Goal: Task Accomplishment & Management: Manage account settings

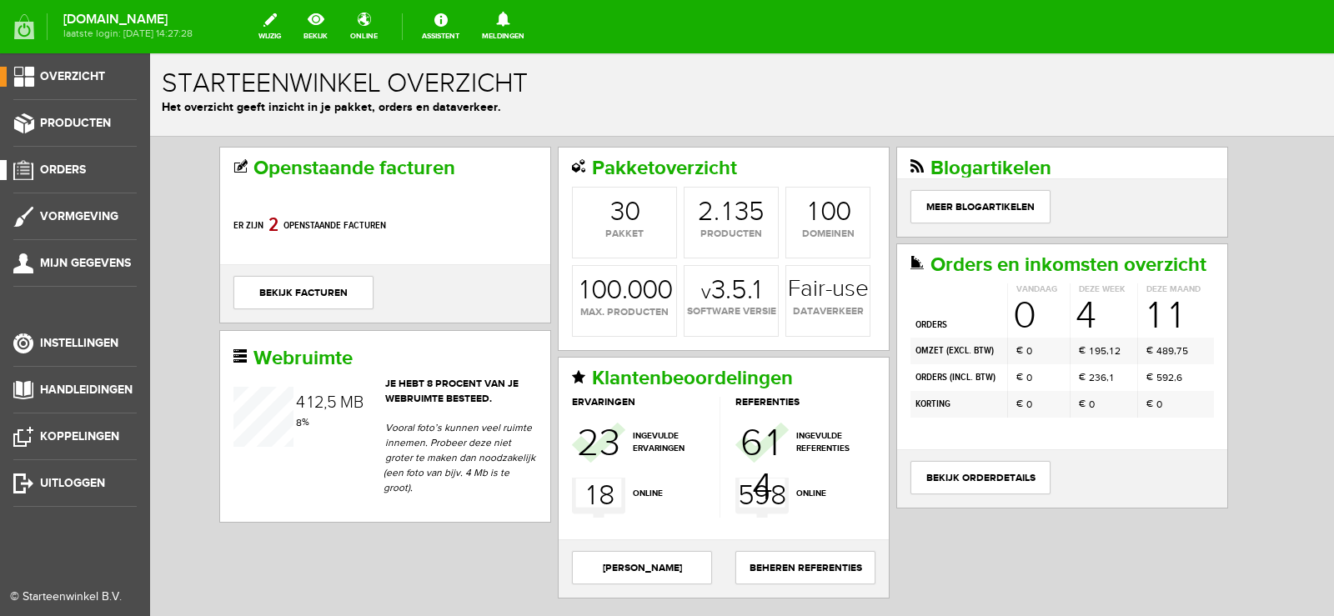
click at [65, 165] on span "Orders" at bounding box center [63, 170] width 46 height 14
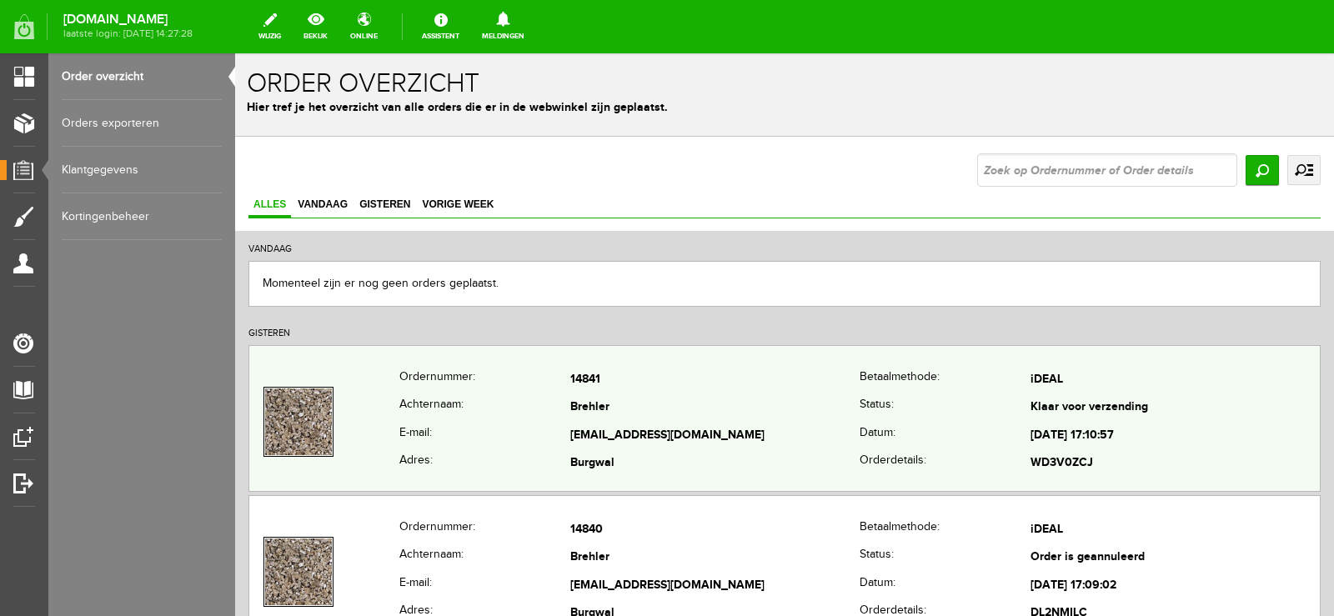
click at [780, 433] on td "[EMAIL_ADDRESS][DOMAIN_NAME]" at bounding box center [714, 436] width 289 height 28
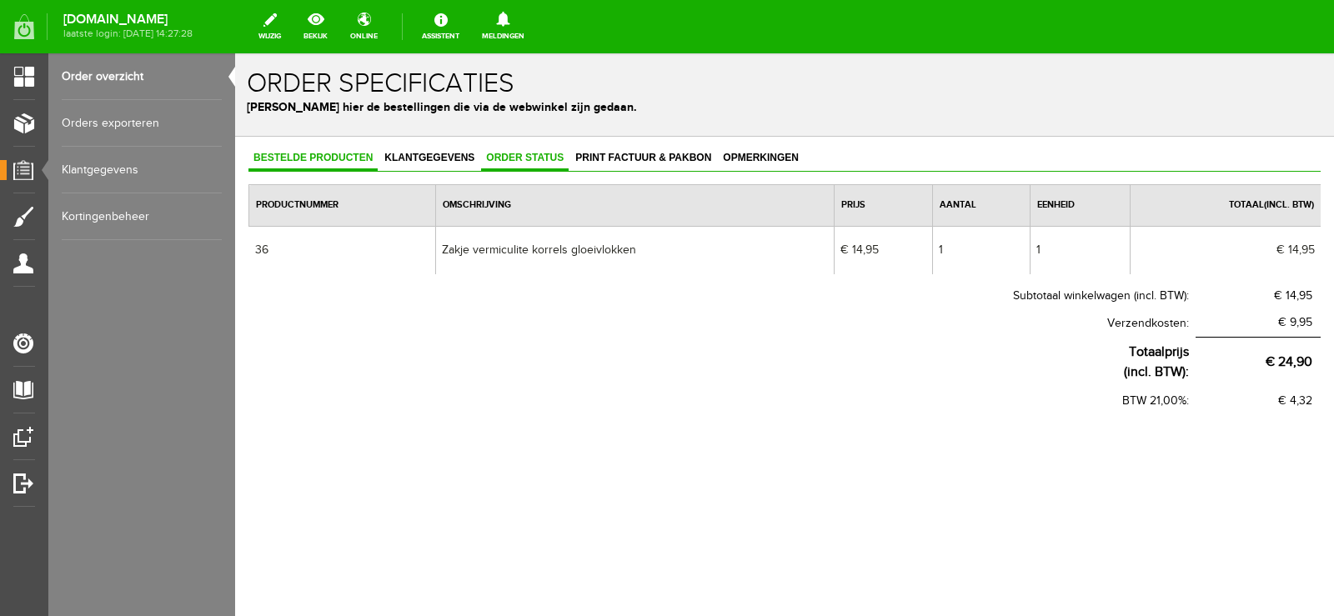
click at [530, 154] on span "Order status" at bounding box center [525, 158] width 88 height 12
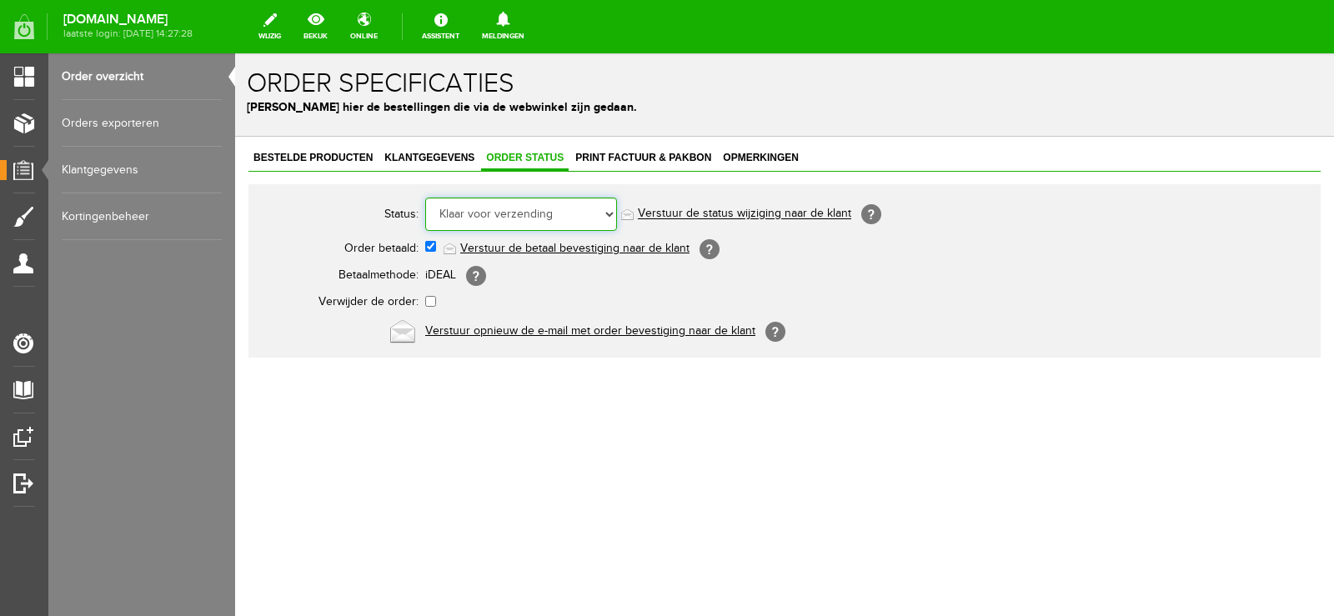
click at [609, 211] on select "Order niet afgerond Nieuw Order in behandeling Wacht op leverancier Wacht op be…" at bounding box center [521, 214] width 192 height 33
select select "5"
click at [425, 198] on select "Order niet afgerond Nieuw Order in behandeling Wacht op leverancier Wacht op be…" at bounding box center [521, 214] width 192 height 33
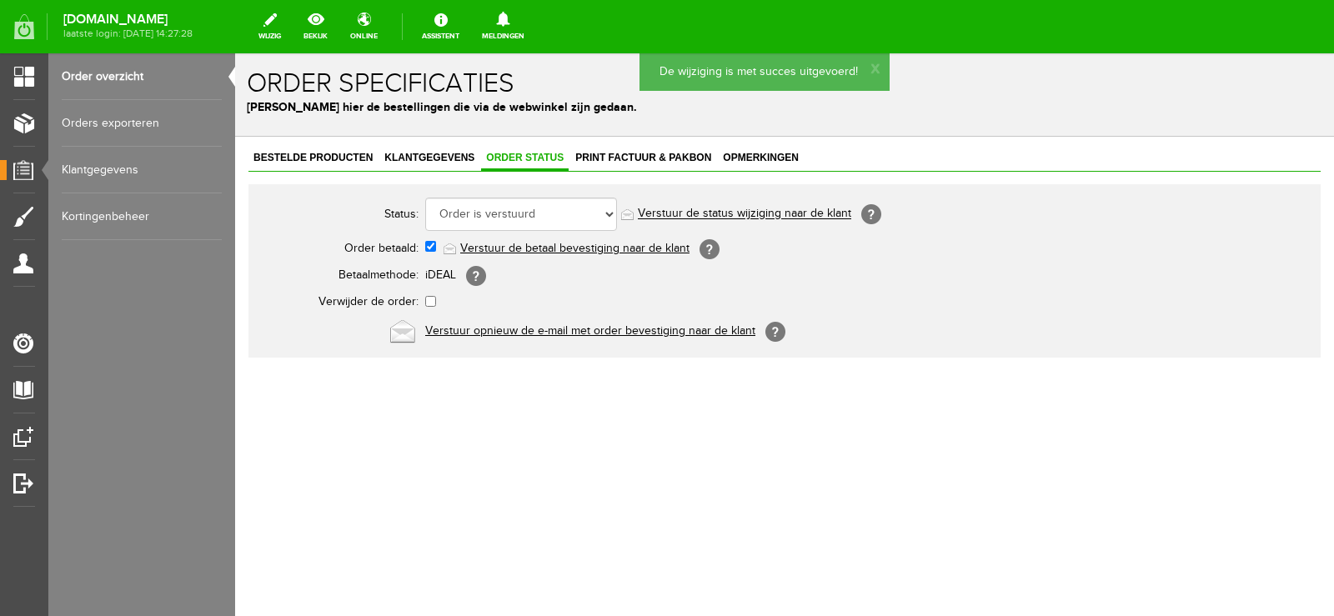
click at [757, 217] on link "Verstuur de status wijziging naar de klant" at bounding box center [744, 214] width 213 height 13
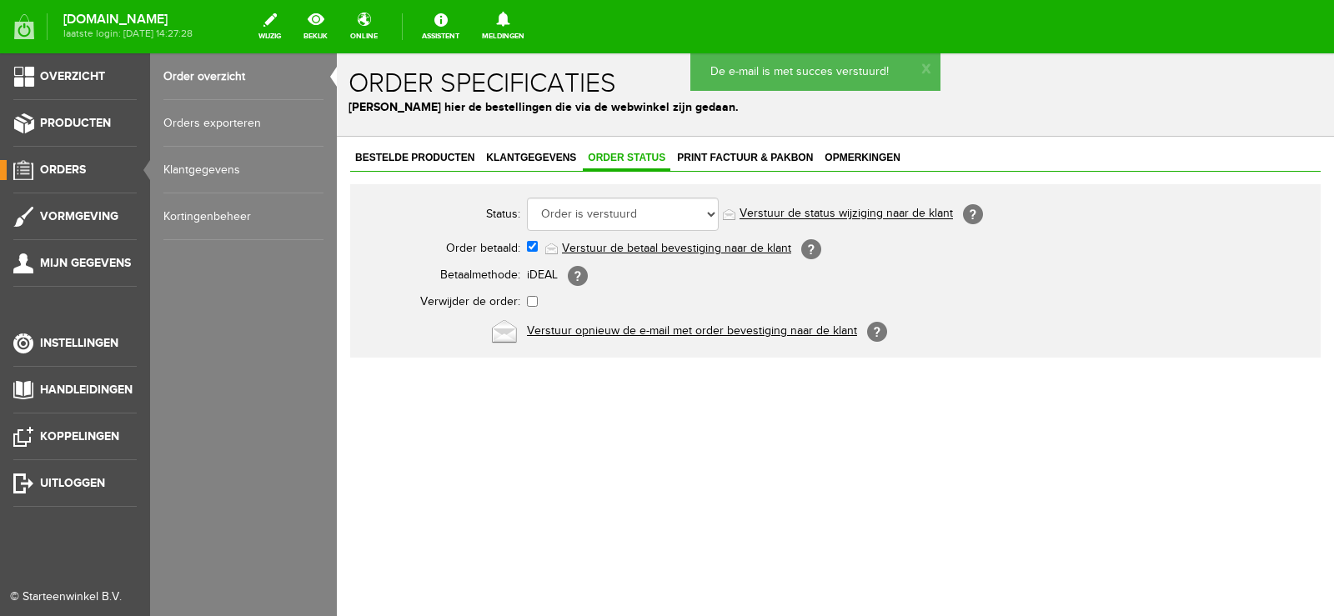
click at [78, 170] on span "Orders" at bounding box center [63, 170] width 46 height 14
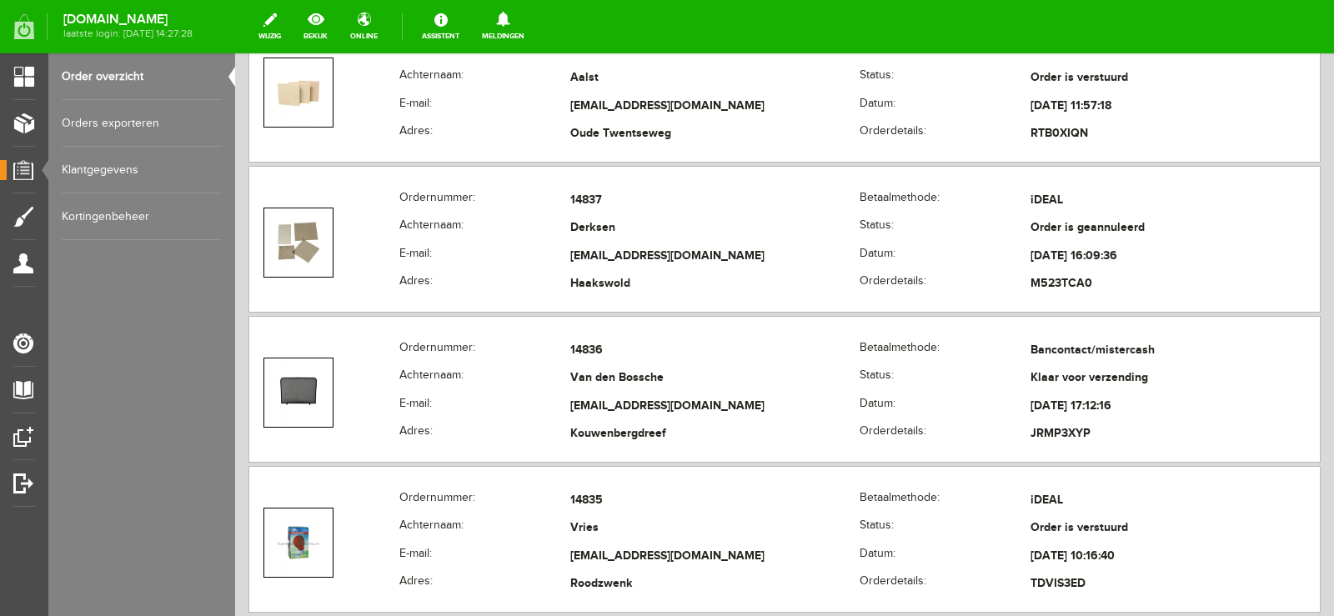
scroll to position [834, 0]
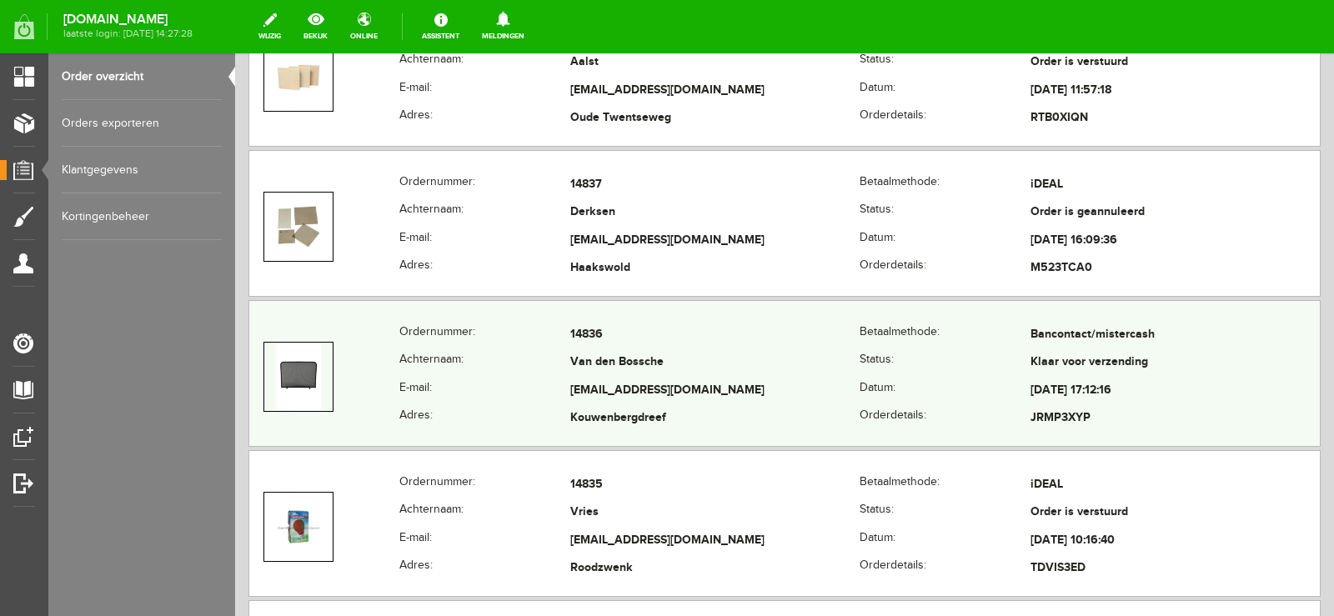
click at [804, 388] on td "[EMAIL_ADDRESS][DOMAIN_NAME]" at bounding box center [714, 391] width 289 height 28
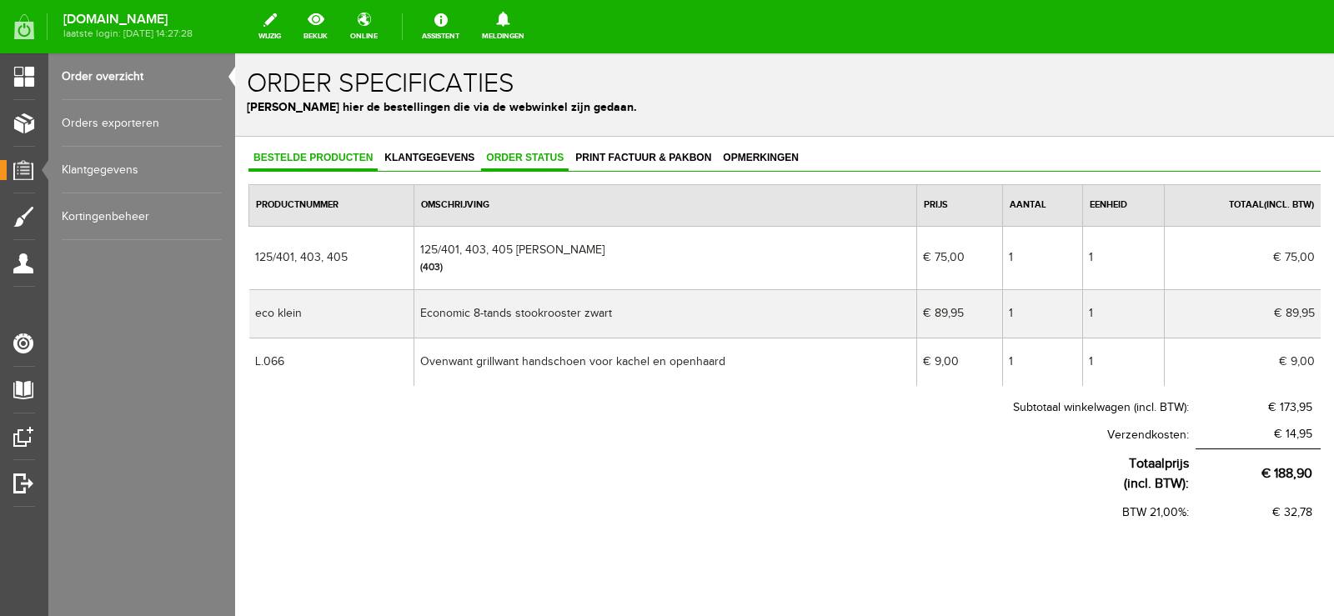
click at [527, 158] on span "Order status" at bounding box center [525, 158] width 88 height 12
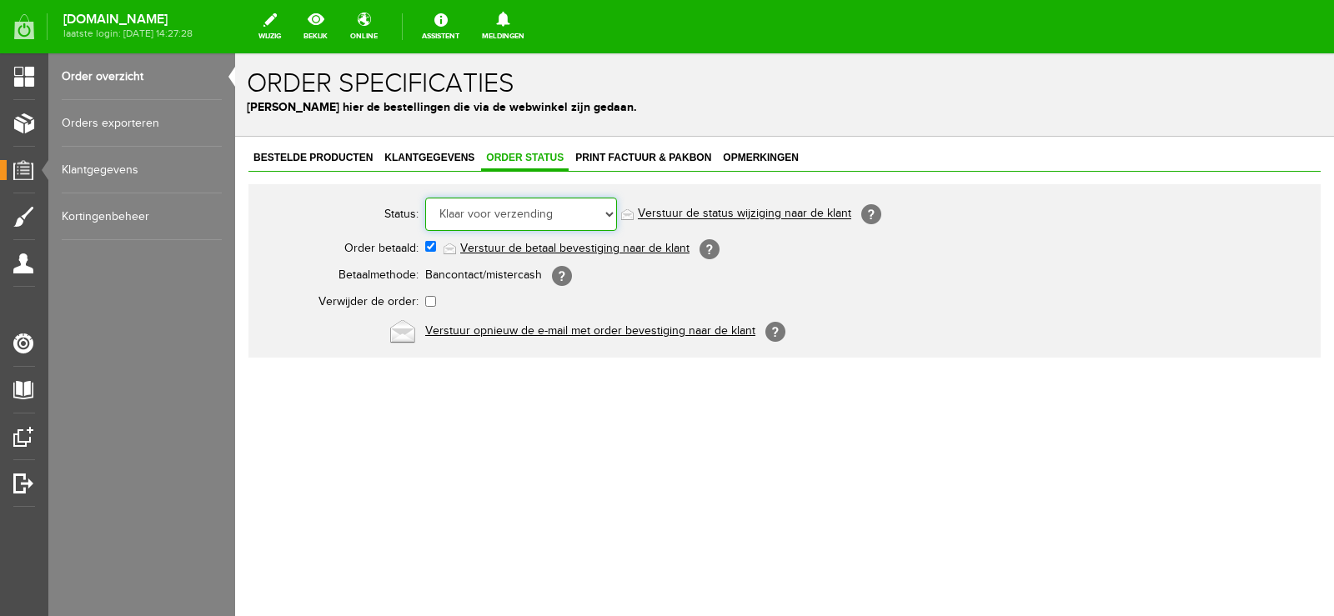
click at [610, 213] on select "Order niet afgerond Nieuw Order in behandeling Wacht op leverancier Wacht op be…" at bounding box center [521, 214] width 192 height 33
select select "5"
click at [425, 198] on select "Order niet afgerond Nieuw Order in behandeling Wacht op leverancier Wacht op be…" at bounding box center [521, 214] width 192 height 33
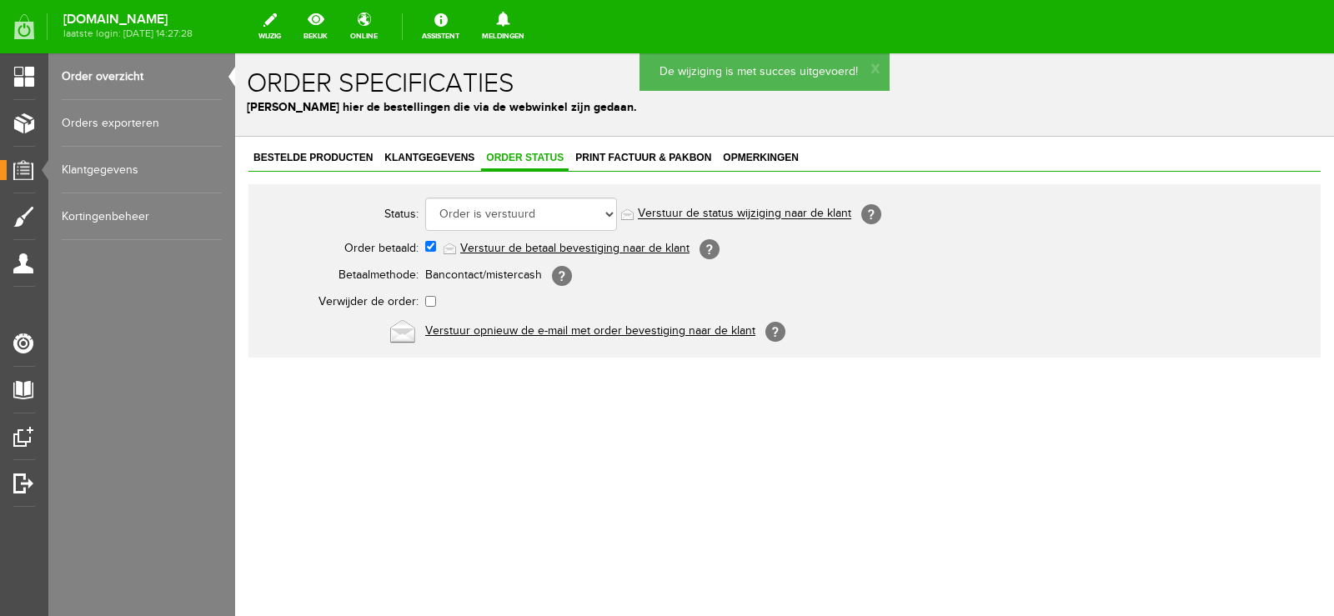
click at [774, 212] on link "Verstuur de status wijziging naar de klant" at bounding box center [744, 214] width 213 height 13
